Goal: Task Accomplishment & Management: Use online tool/utility

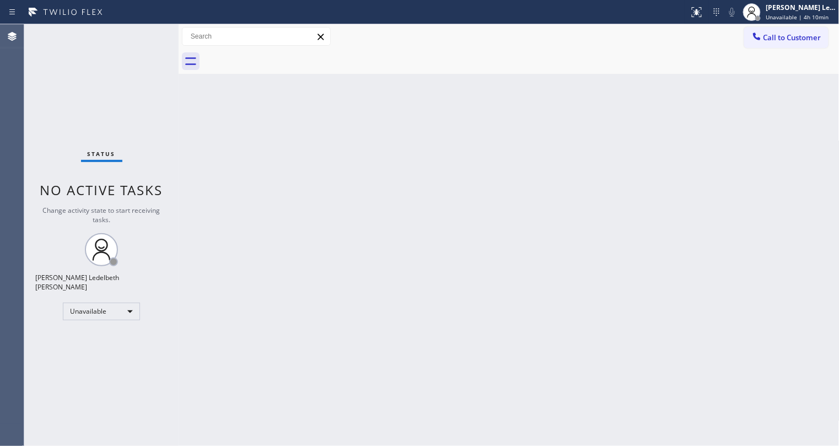
drag, startPoint x: 0, startPoint y: 0, endPoint x: 133, endPoint y: 312, distance: 339.1
click at [133, 312] on div "Unavailable" at bounding box center [101, 311] width 77 height 18
click at [111, 360] on li "Break" at bounding box center [100, 363] width 74 height 13
click at [133, 311] on div "Break" at bounding box center [101, 311] width 77 height 18
click at [818, 11] on div at bounding box center [419, 223] width 839 height 446
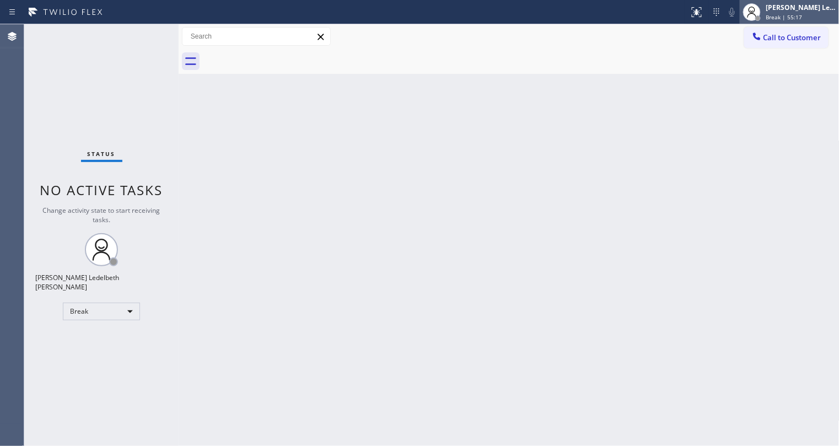
click at [789, 18] on span "Break | 55:17" at bounding box center [784, 17] width 36 height 8
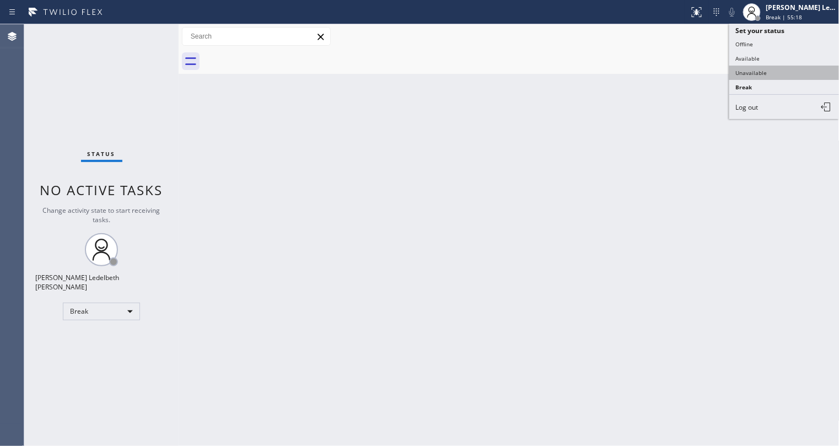
click at [756, 71] on button "Unavailable" at bounding box center [784, 73] width 110 height 14
